Goal: Transaction & Acquisition: Purchase product/service

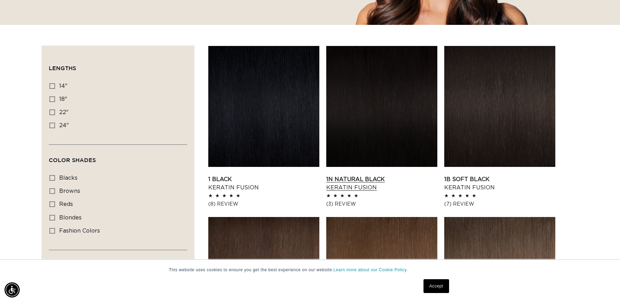
scroll to position [0, 1142]
click at [384, 175] on link "1N Natural Black Keratin Fusion" at bounding box center [381, 183] width 111 height 17
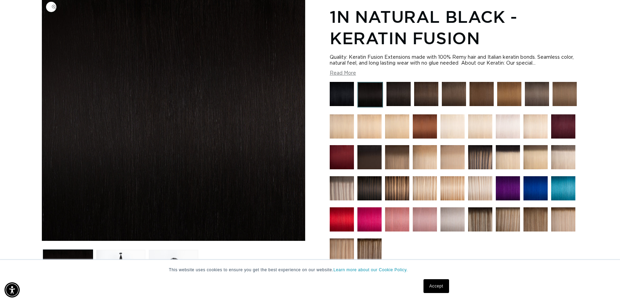
scroll to position [0, 1142]
click at [405, 96] on img at bounding box center [399, 94] width 24 height 24
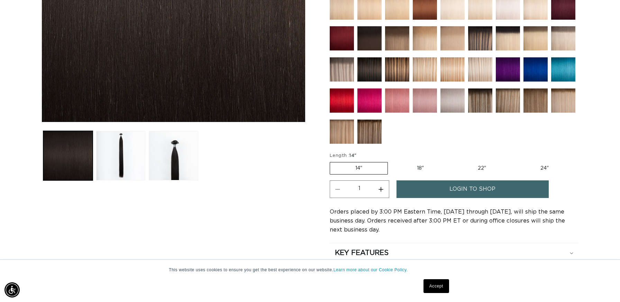
scroll to position [220, 0]
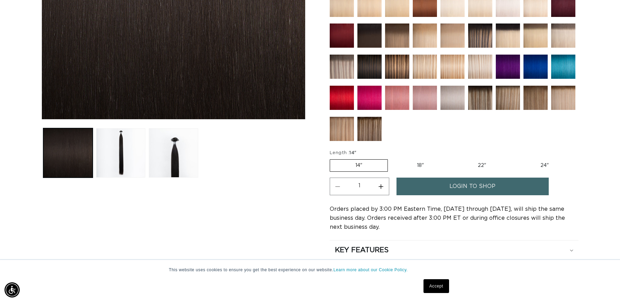
click at [455, 190] on span "login to shop" at bounding box center [473, 187] width 46 height 18
